Goal: Task Accomplishment & Management: Manage account settings

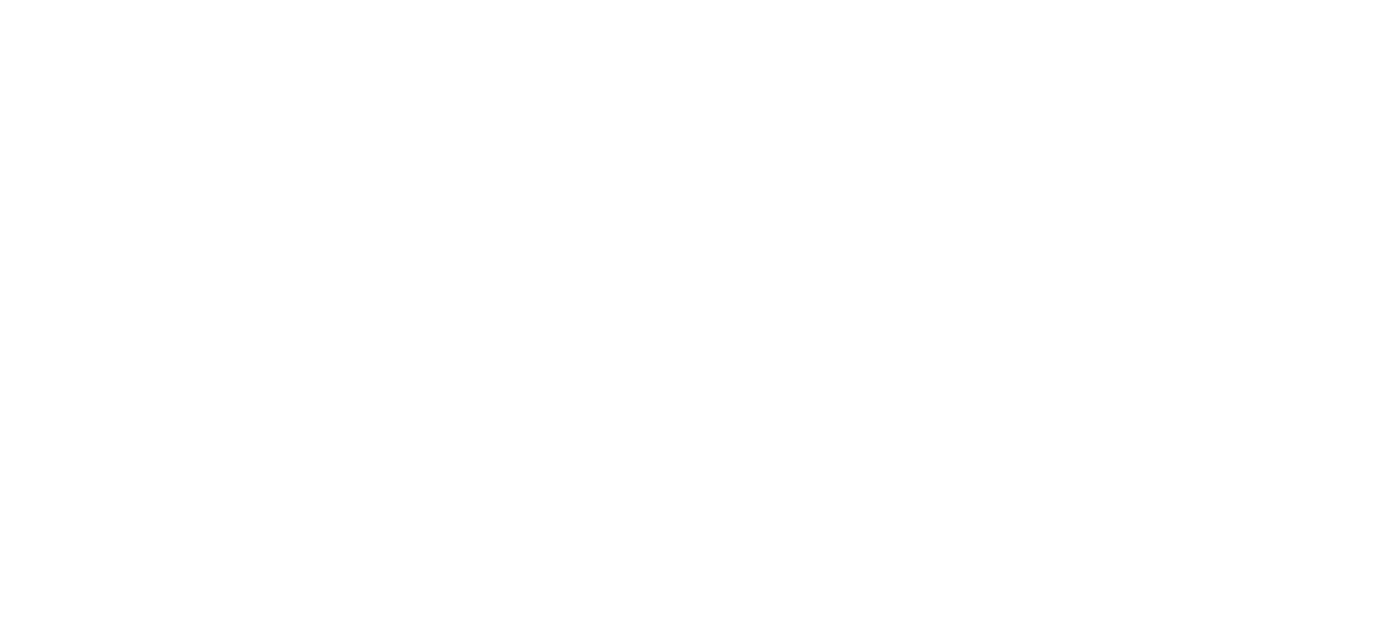
click at [815, 0] on html at bounding box center [695, 0] width 1391 height 0
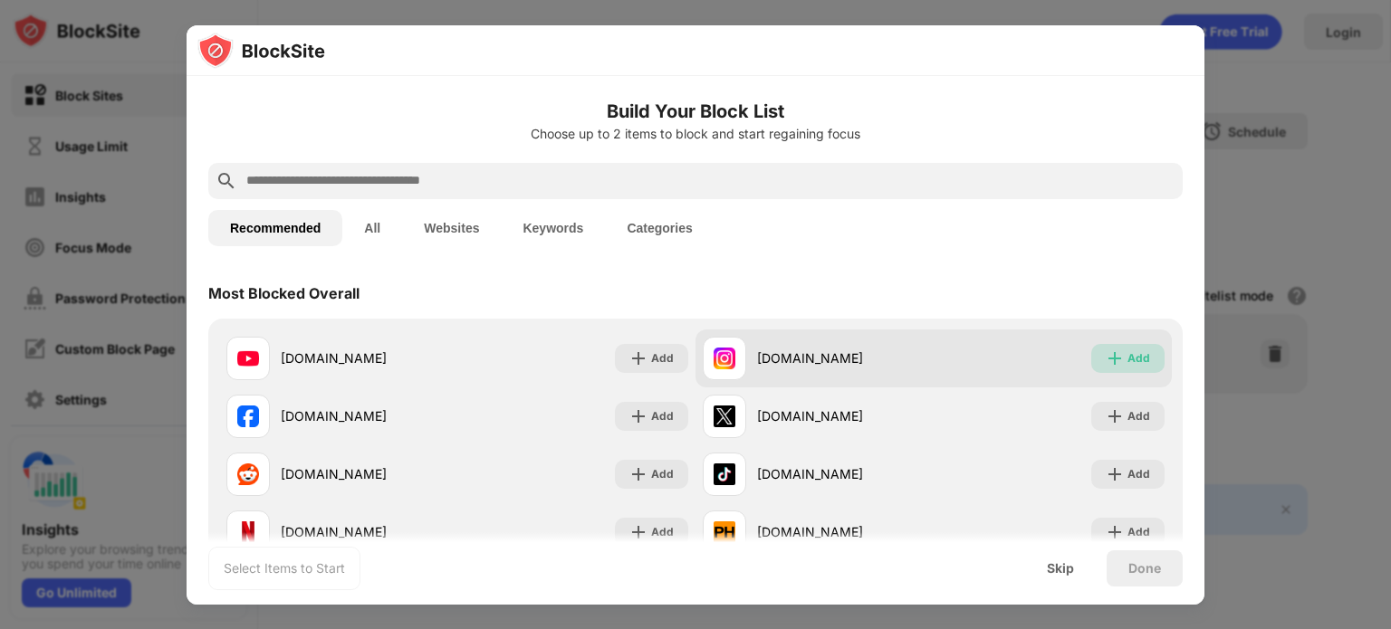
click at [1129, 359] on div "Add" at bounding box center [1138, 359] width 23 height 18
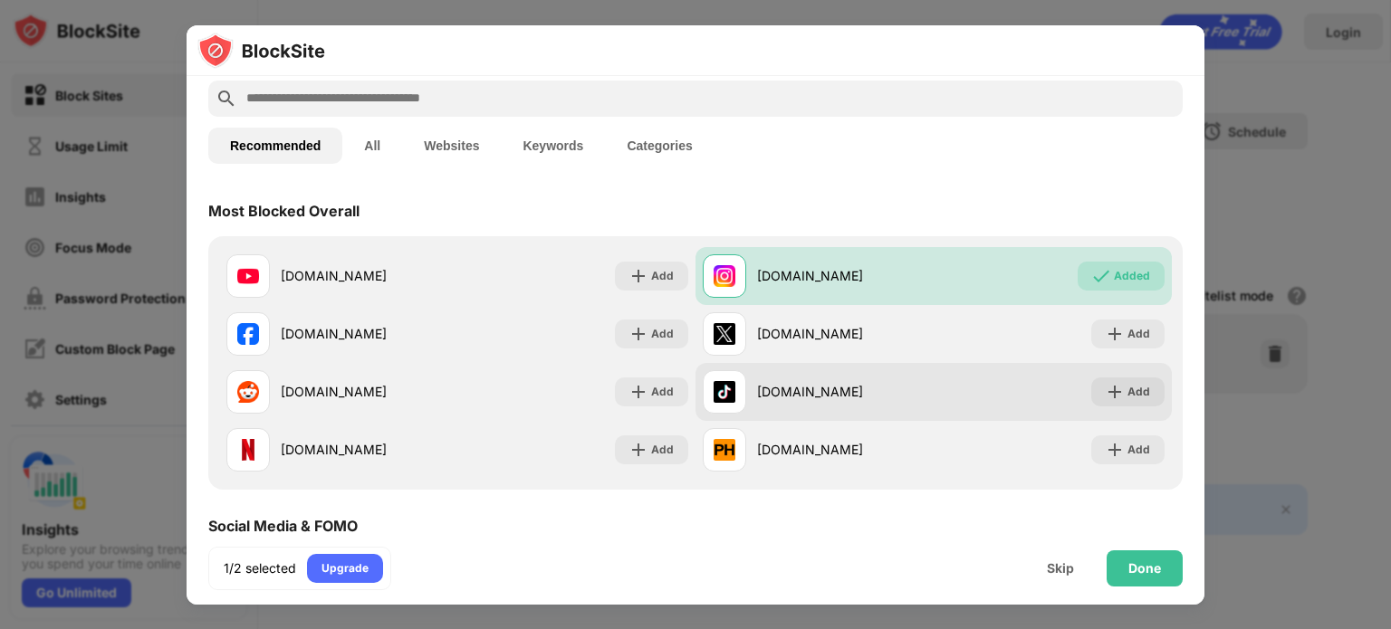
scroll to position [80, 0]
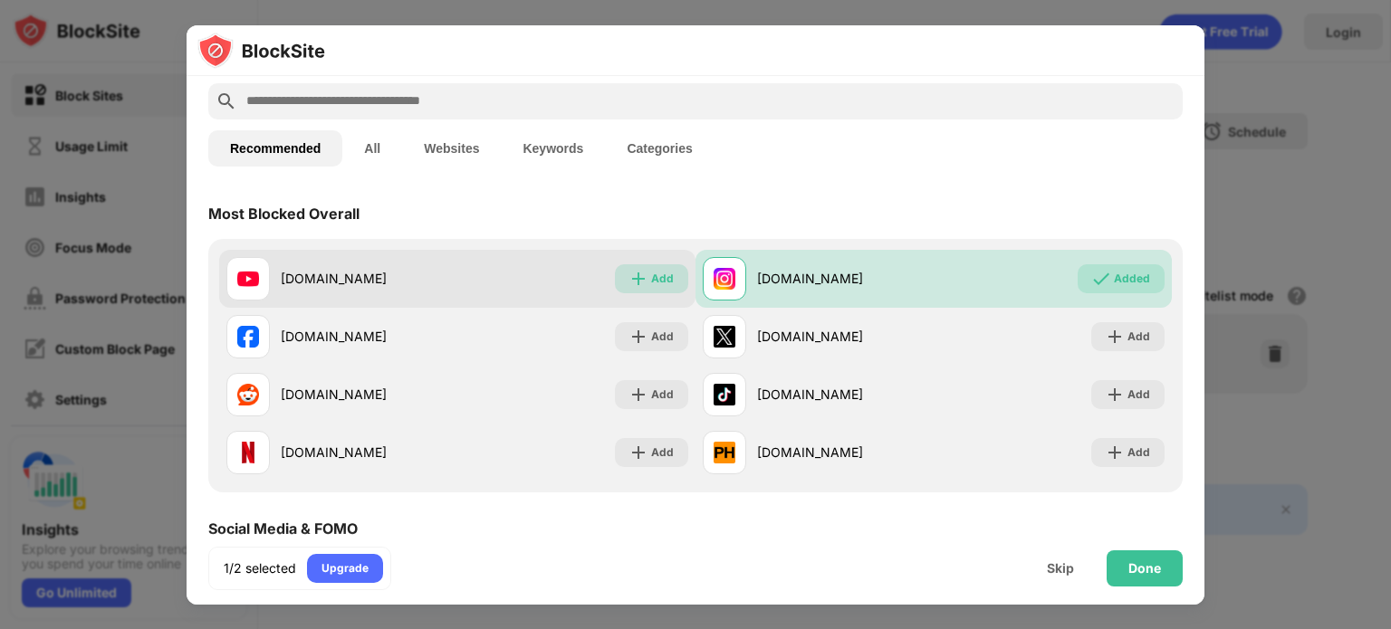
click at [639, 271] on img at bounding box center [638, 279] width 18 height 18
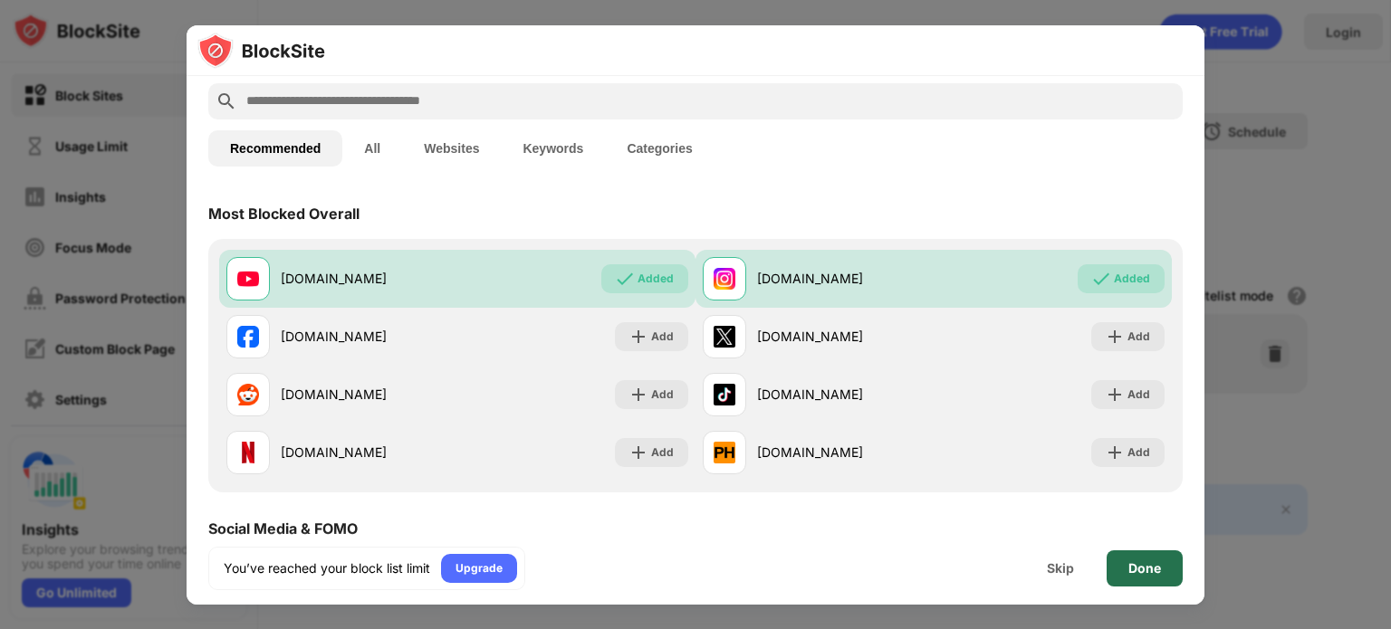
click at [1148, 576] on div "Done" at bounding box center [1145, 569] width 76 height 36
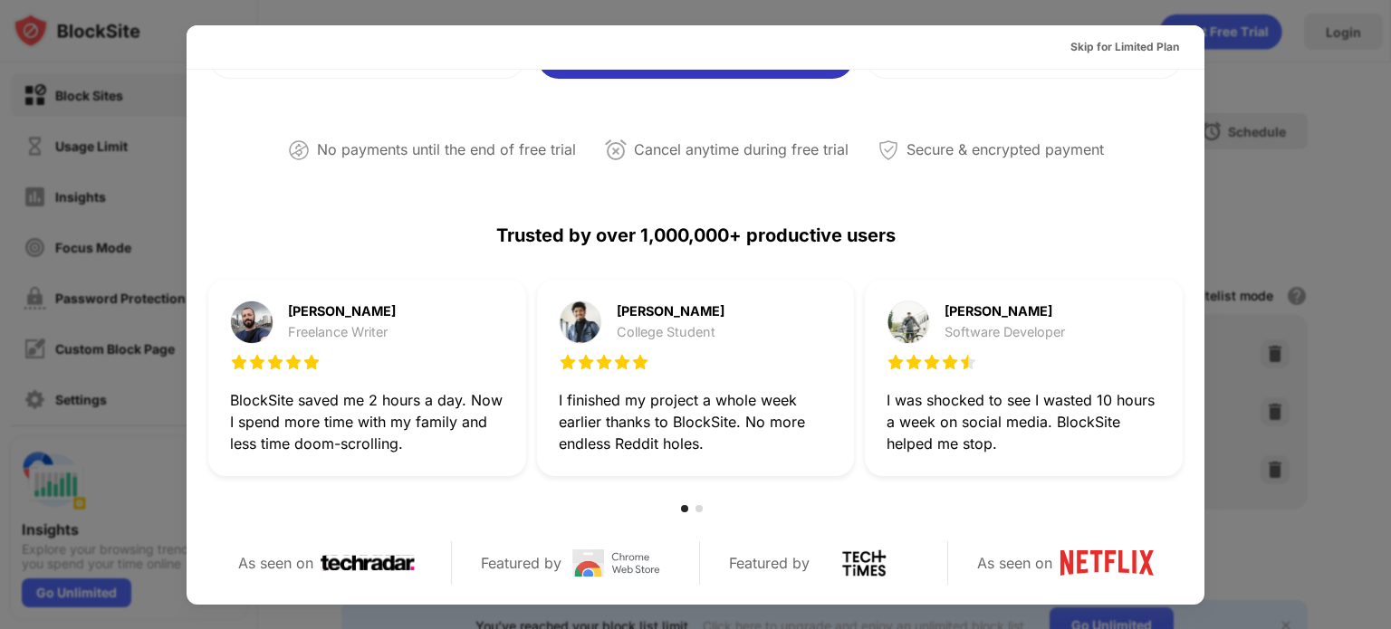
scroll to position [0, 0]
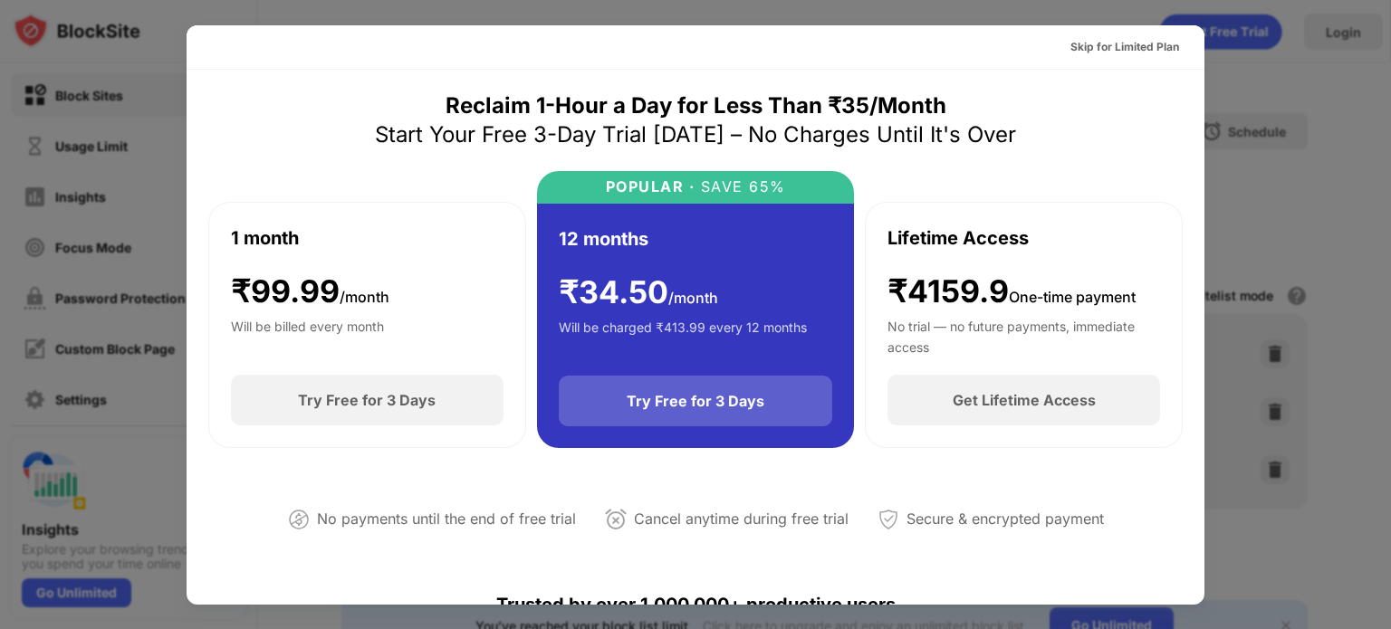
click at [793, 414] on div "Try Free for 3 Days" at bounding box center [696, 401] width 274 height 51
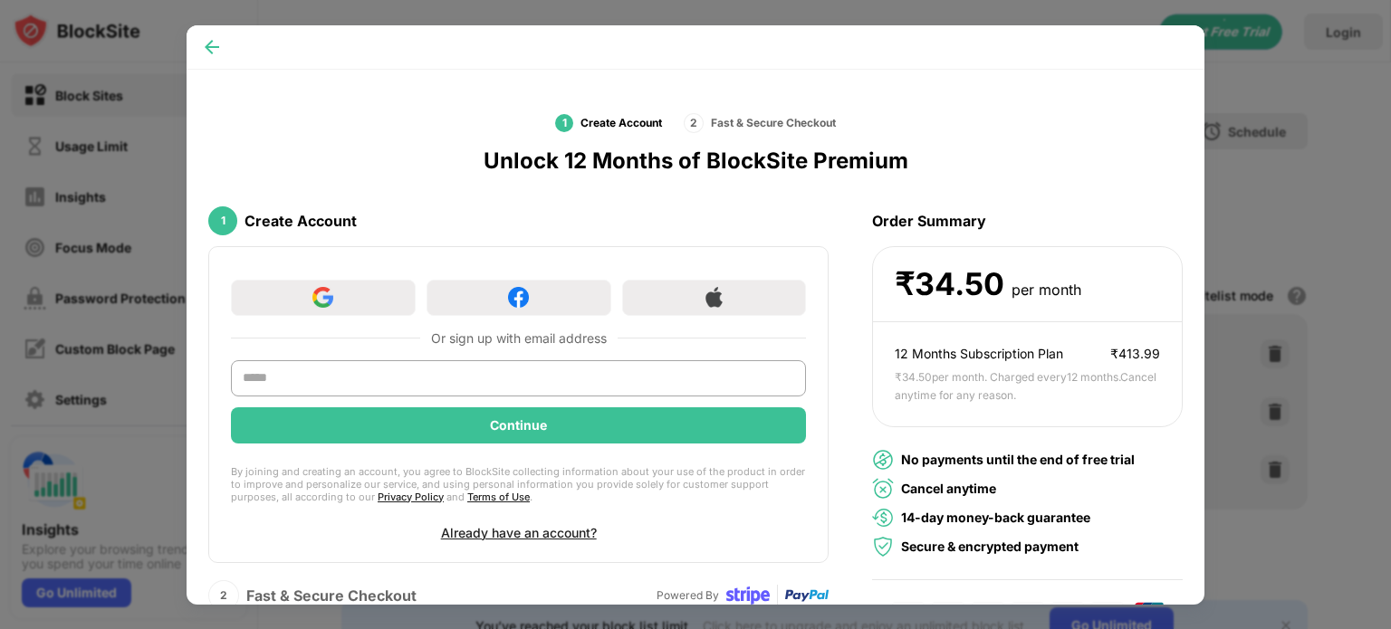
click at [203, 46] on img at bounding box center [212, 47] width 18 height 18
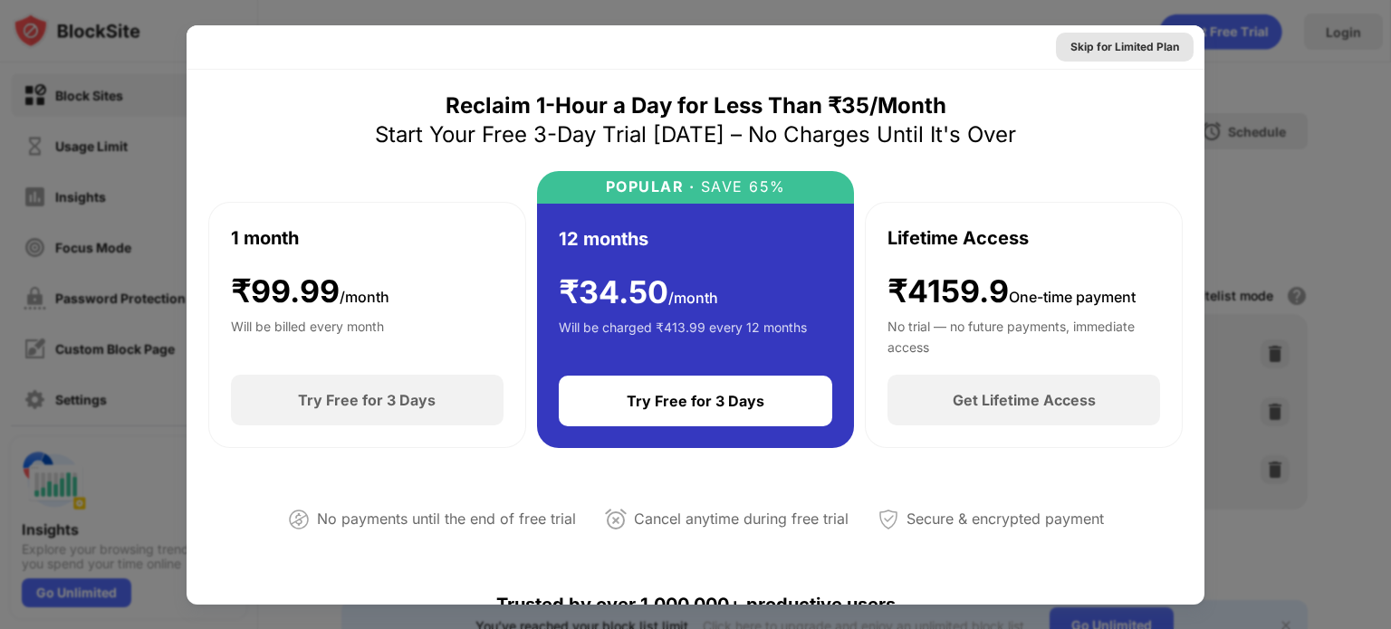
click at [1127, 40] on div "Skip for Limited Plan" at bounding box center [1124, 47] width 109 height 18
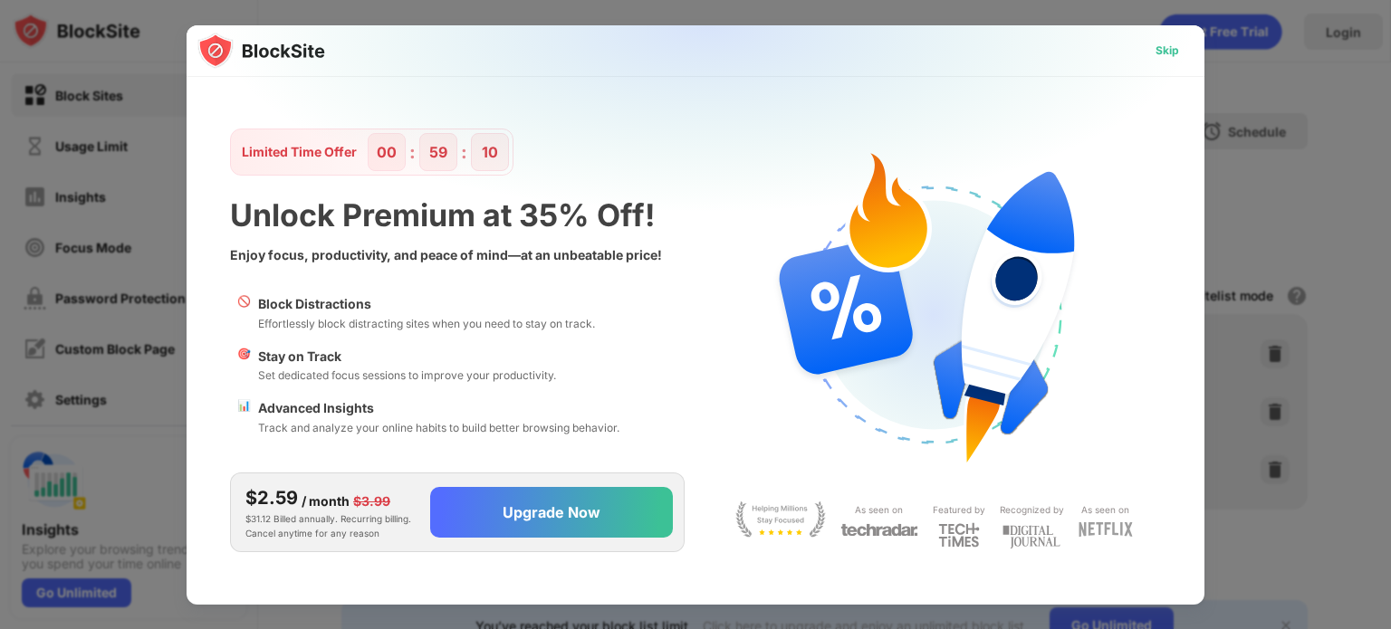
click at [1184, 62] on div "Skip" at bounding box center [1167, 50] width 53 height 29
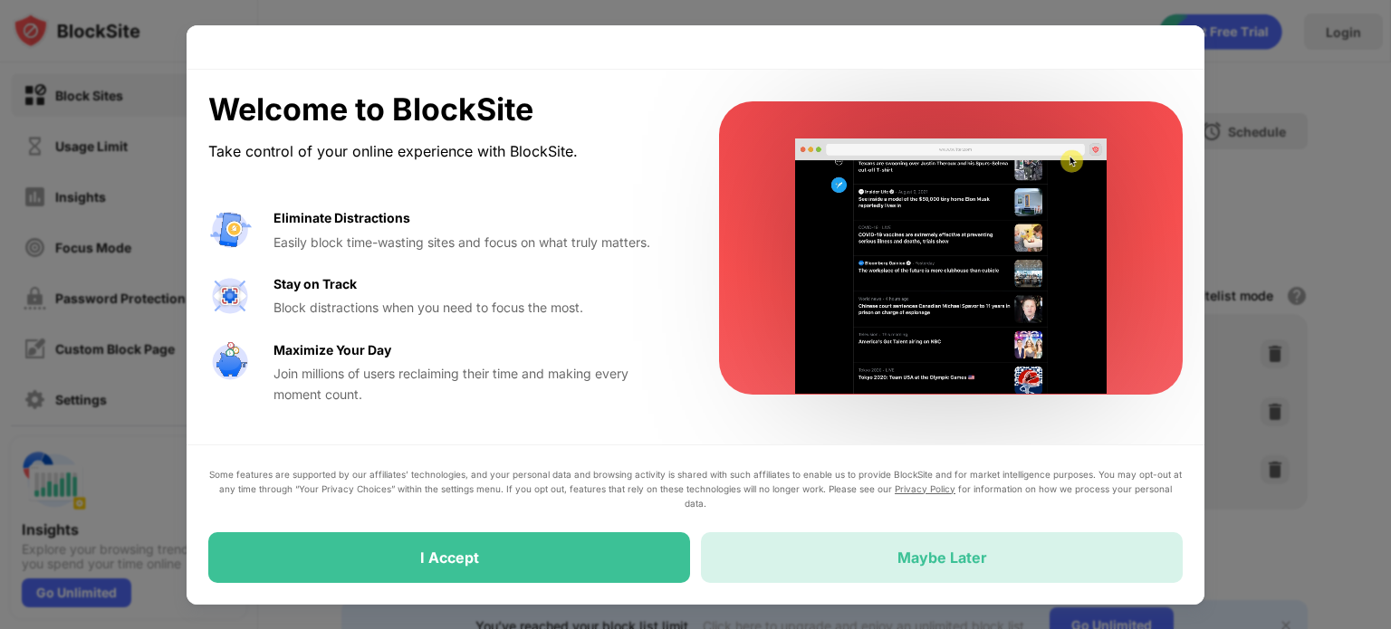
click at [827, 540] on div "Maybe Later" at bounding box center [942, 557] width 482 height 51
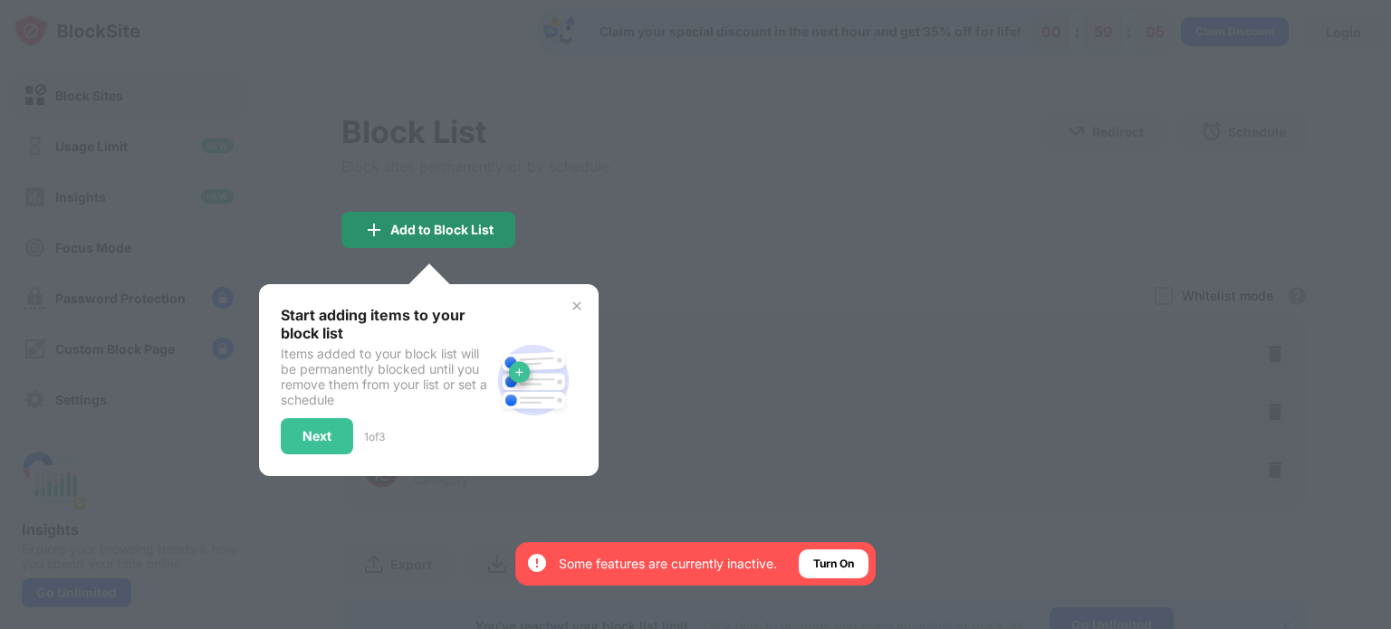
click at [473, 225] on div "Add to Block List" at bounding box center [441, 230] width 103 height 14
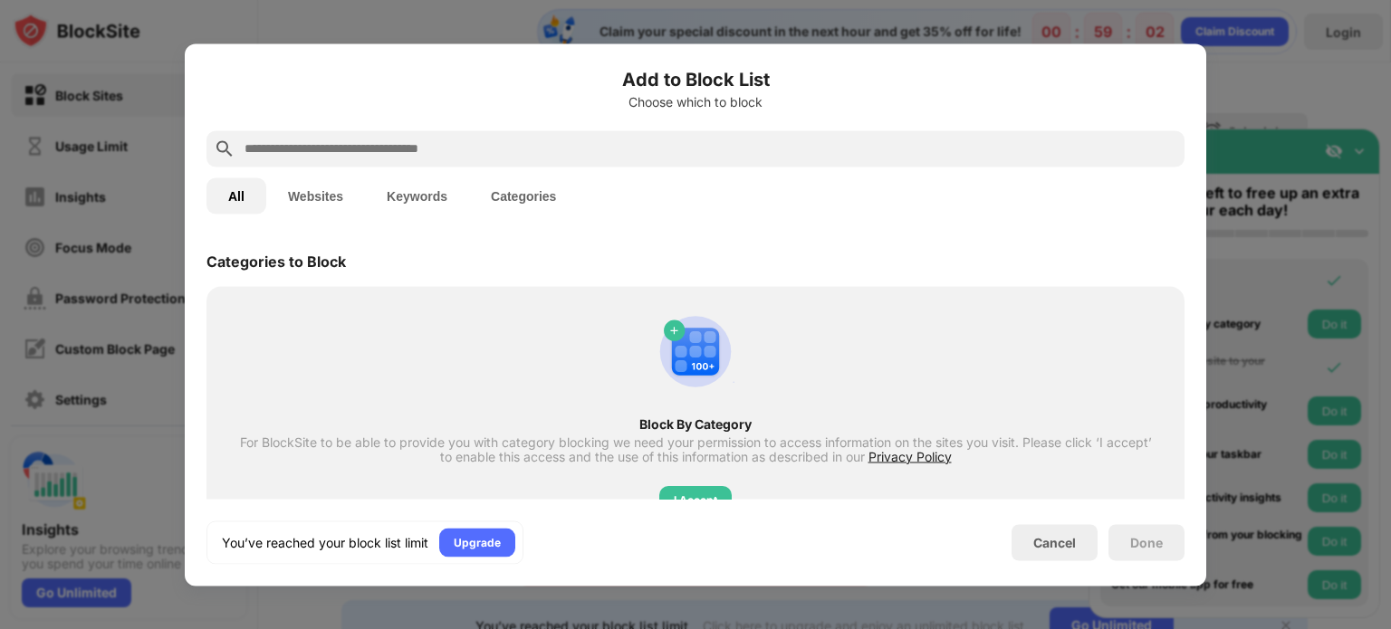
click at [1374, 283] on div at bounding box center [695, 314] width 1391 height 629
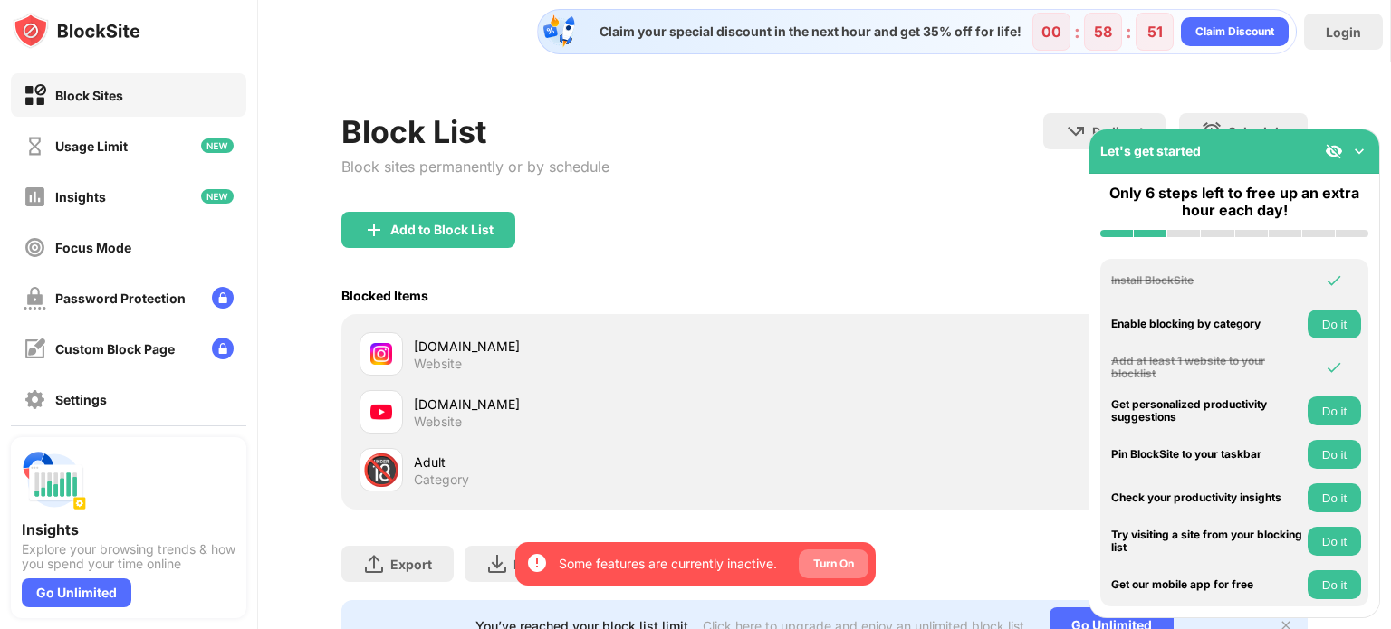
click at [839, 564] on div "Turn On" at bounding box center [833, 564] width 41 height 18
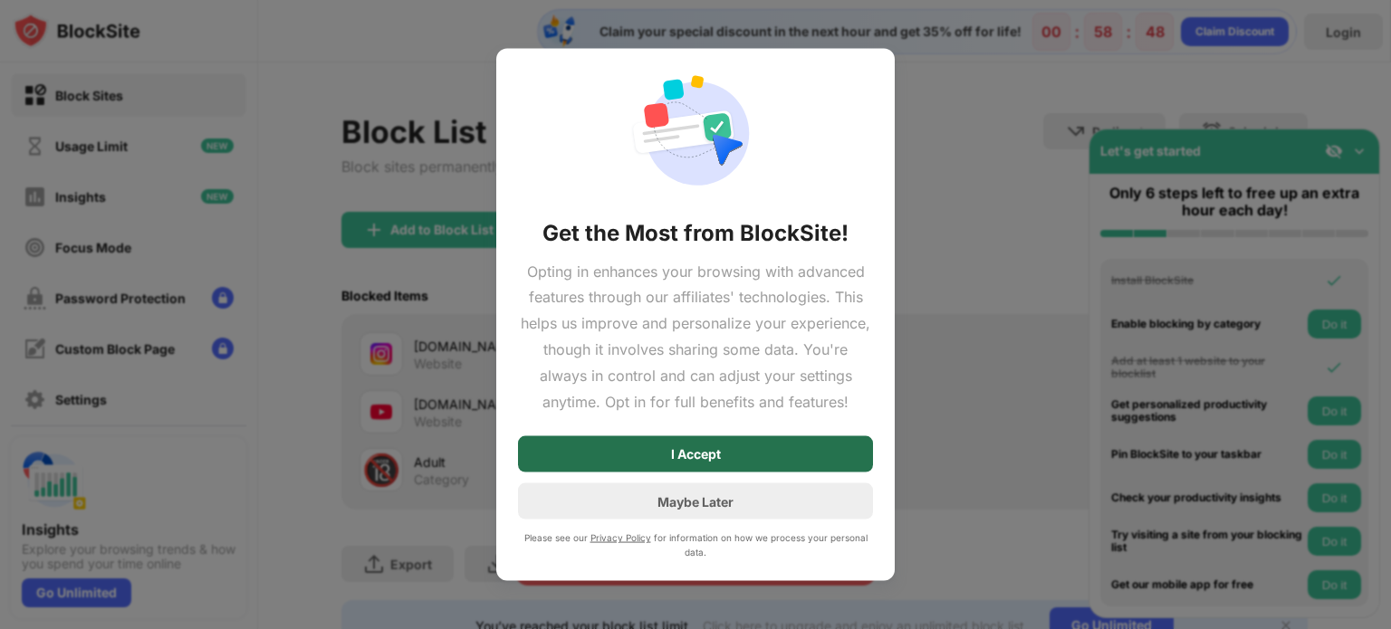
click at [760, 473] on div "I Accept" at bounding box center [695, 454] width 355 height 36
